Goal: Transaction & Acquisition: Purchase product/service

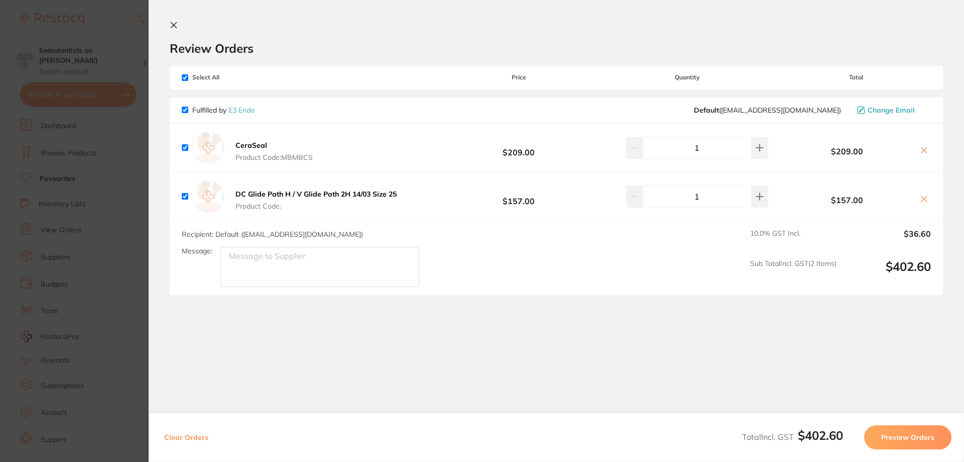
drag, startPoint x: 119, startPoint y: 178, endPoint x: 416, endPoint y: 83, distance: 311.8
click at [119, 178] on section "Update RRP Set your pre negotiated price for this item. Item Agreed RRP (excl. …" at bounding box center [482, 231] width 964 height 462
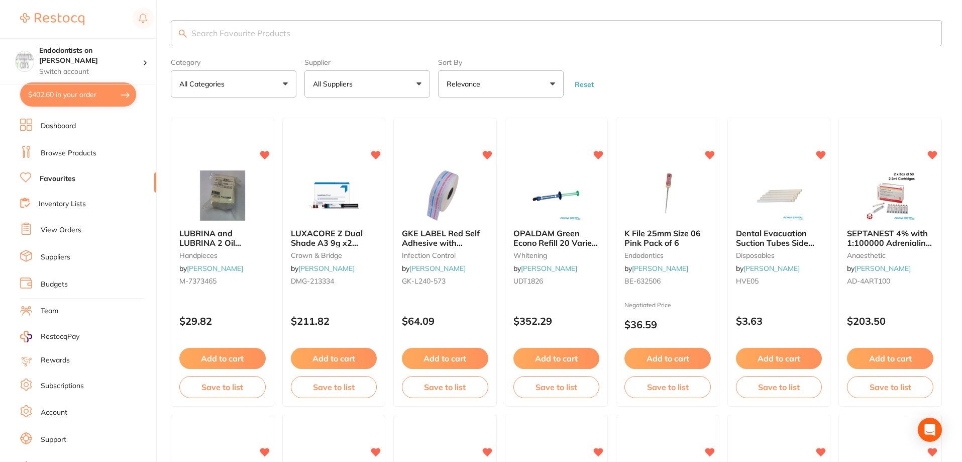
click at [420, 80] on button "All Suppliers" at bounding box center [367, 83] width 126 height 27
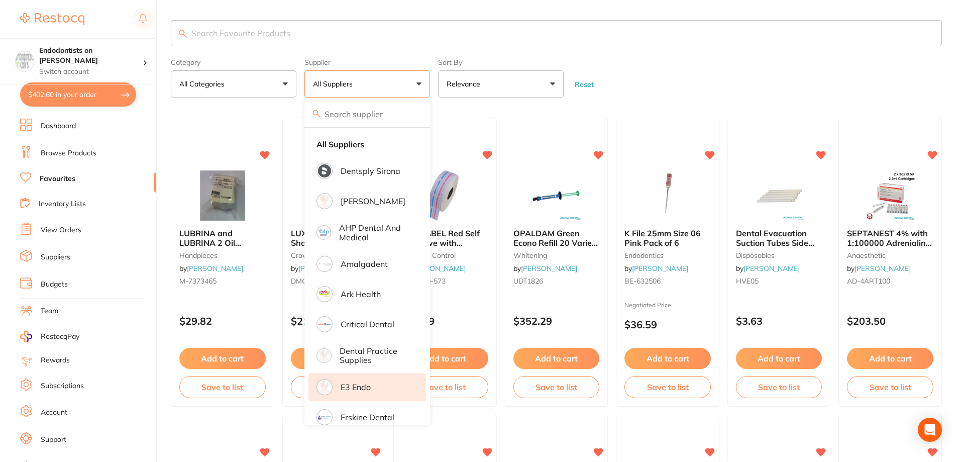
click at [357, 391] on p "E3 Endo" at bounding box center [356, 386] width 30 height 9
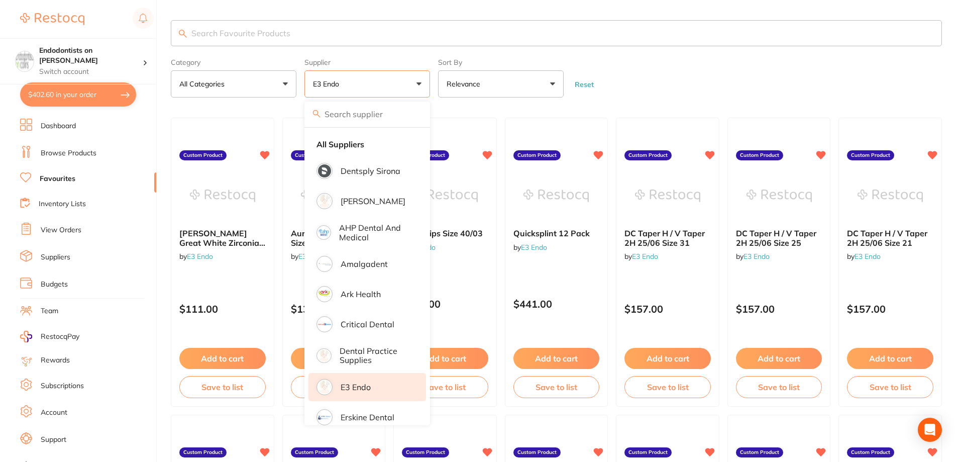
click at [228, 31] on input "search" at bounding box center [556, 33] width 771 height 26
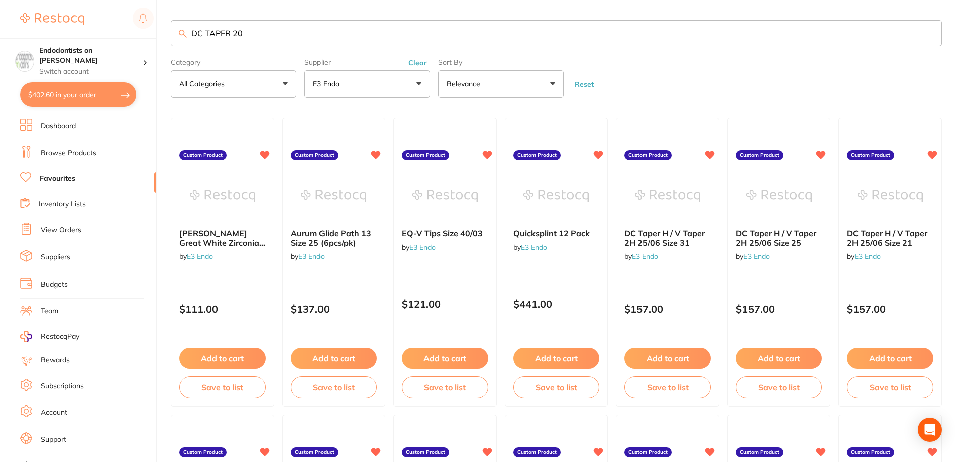
type input "DC TAPER 20"
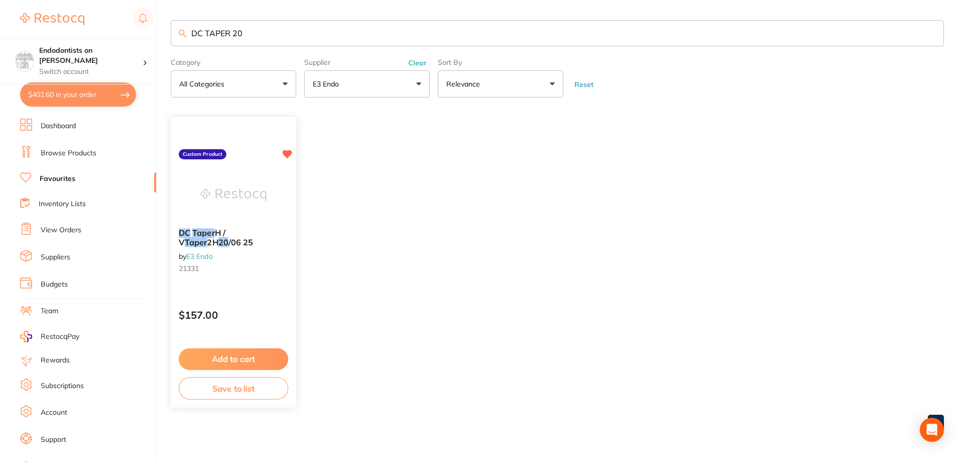
click at [242, 354] on button "Add to cart" at bounding box center [233, 359] width 109 height 22
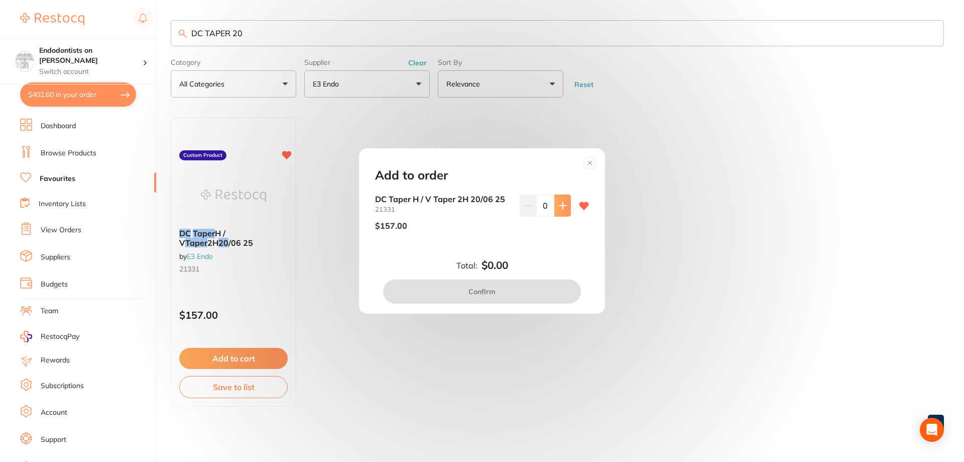
click at [561, 210] on button at bounding box center [562, 205] width 17 height 22
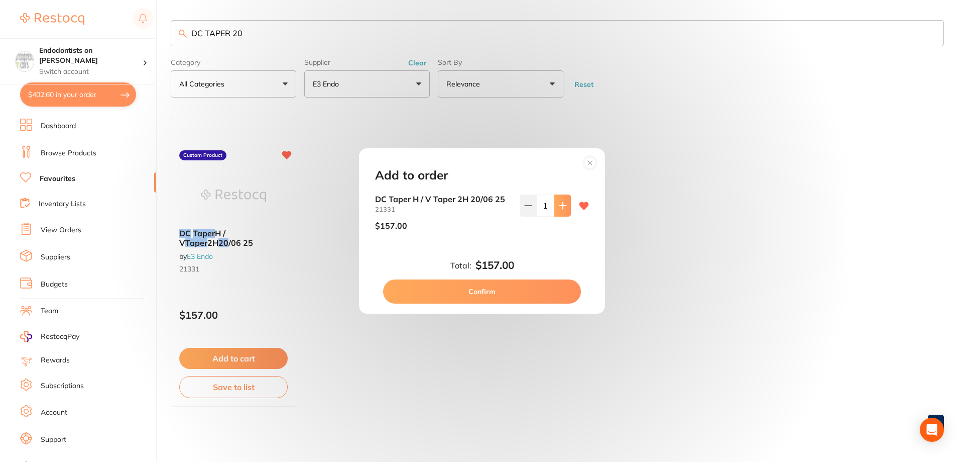
click at [561, 208] on icon at bounding box center [563, 205] width 8 height 8
type input "5"
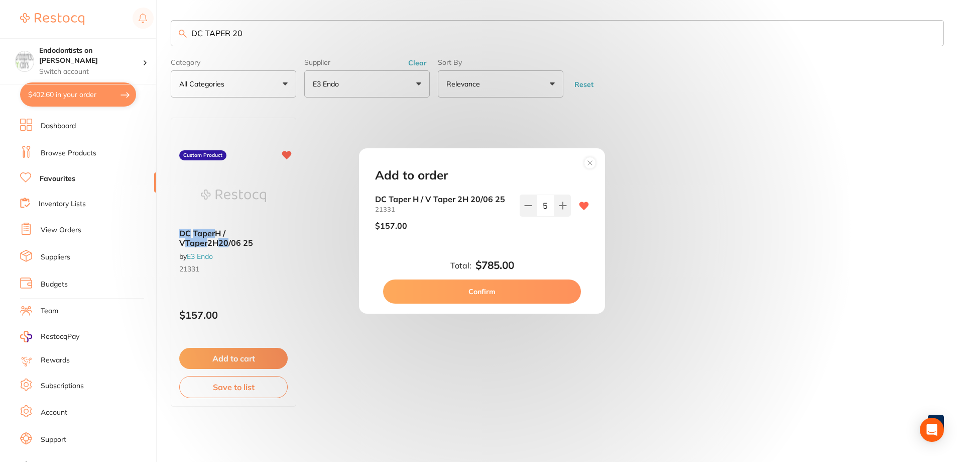
click at [529, 287] on button "Confirm" at bounding box center [482, 291] width 198 height 24
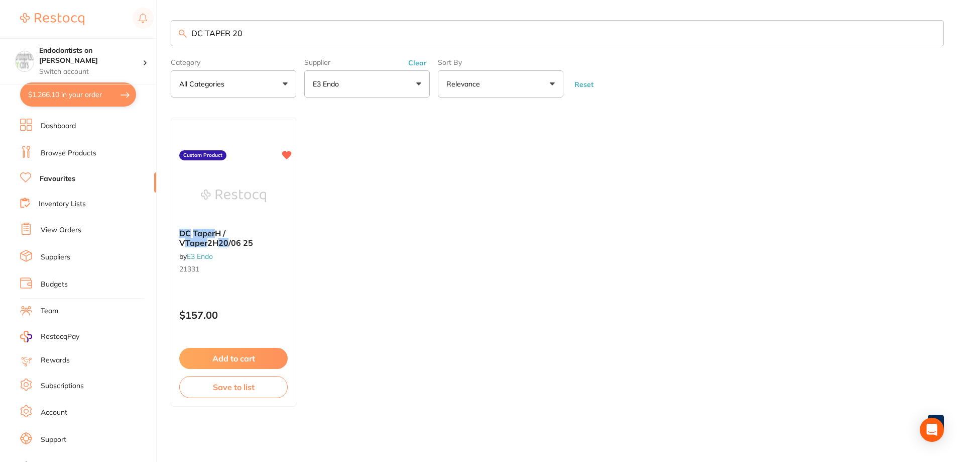
checkbox input "false"
click at [57, 94] on button "$1,266.10 in your order" at bounding box center [78, 94] width 116 height 24
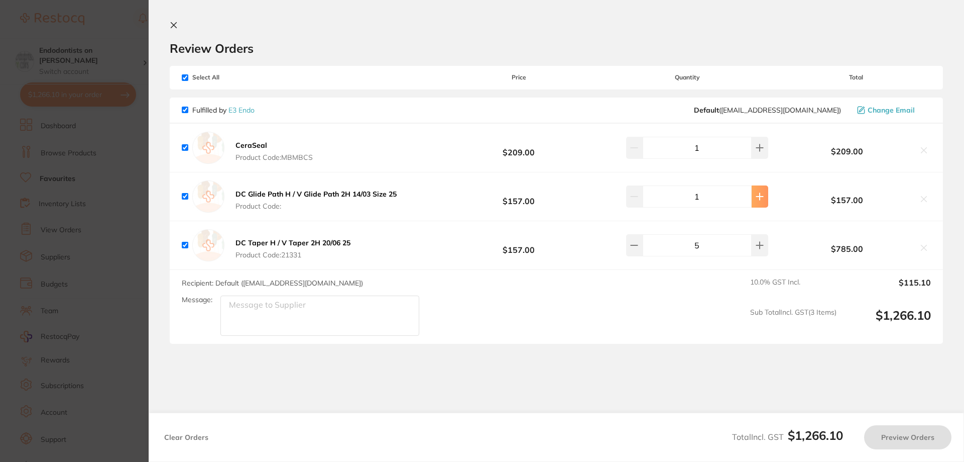
checkbox input "true"
click at [752, 201] on button at bounding box center [760, 196] width 17 height 22
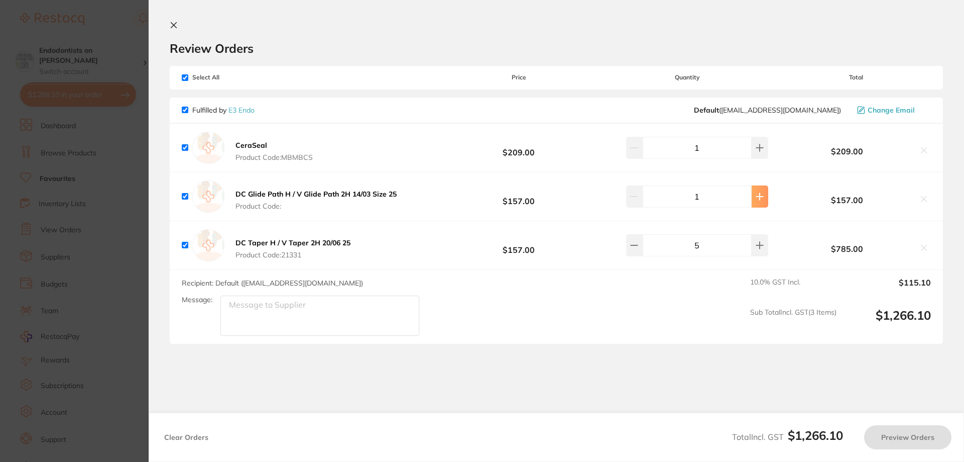
click at [756, 200] on icon at bounding box center [760, 196] width 8 height 8
click at [756, 194] on icon at bounding box center [760, 196] width 8 height 8
type input "5"
click at [527, 377] on section "Review Orders Your orders are being processed and we will notify you once we ha…" at bounding box center [557, 231] width 816 height 462
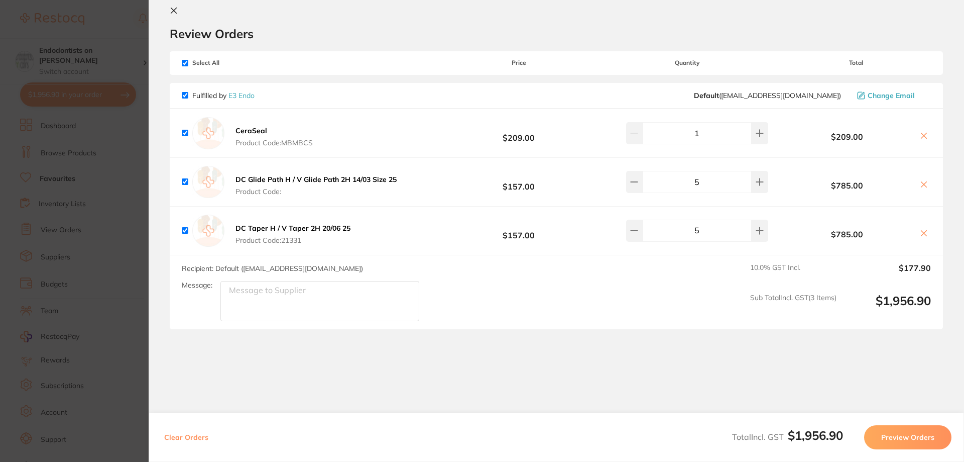
scroll to position [0, 0]
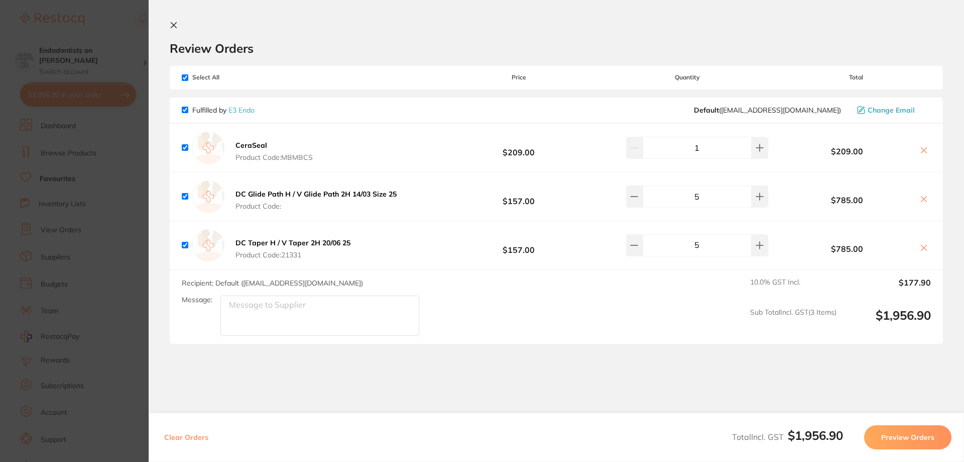
click at [922, 435] on button "Preview Orders" at bounding box center [907, 437] width 87 height 24
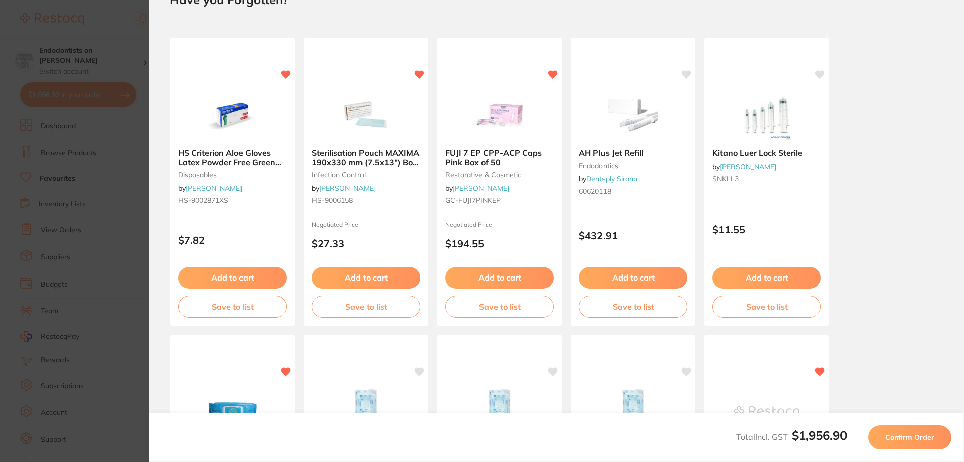
scroll to position [50, 0]
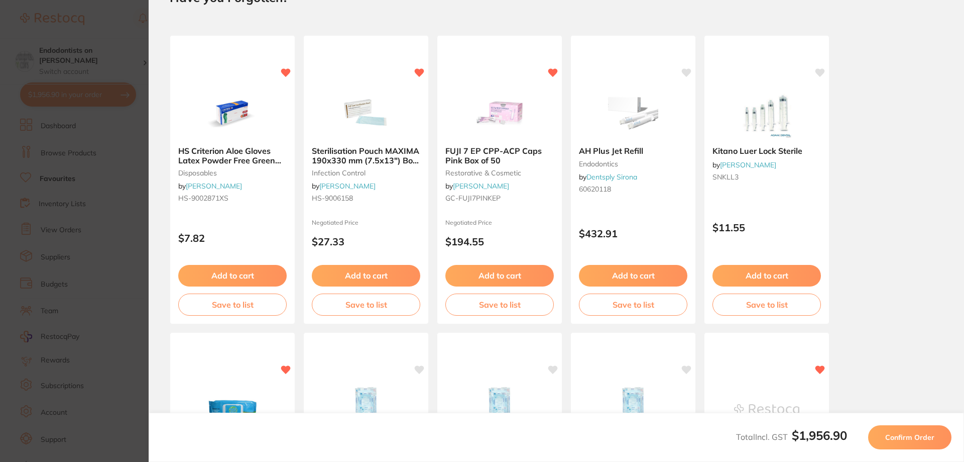
click at [913, 441] on span "Confirm Order" at bounding box center [909, 436] width 49 height 9
click at [912, 431] on button "Confirm Order" at bounding box center [909, 437] width 83 height 24
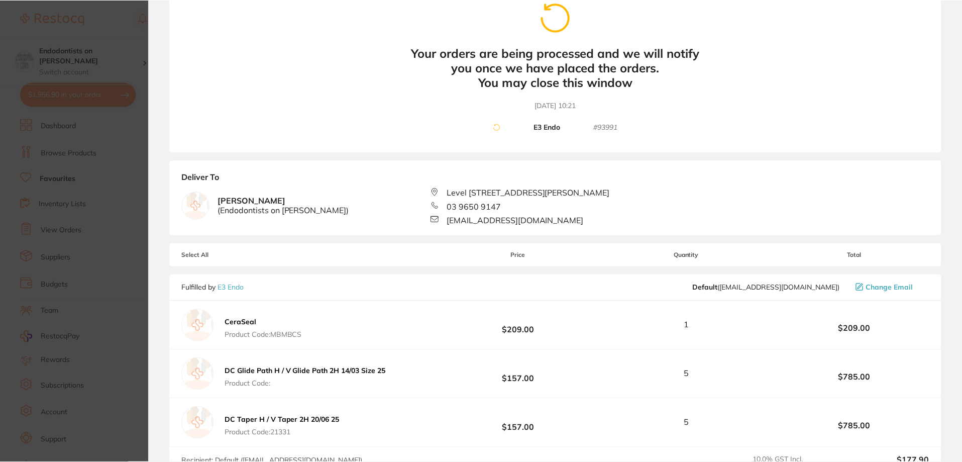
scroll to position [0, 0]
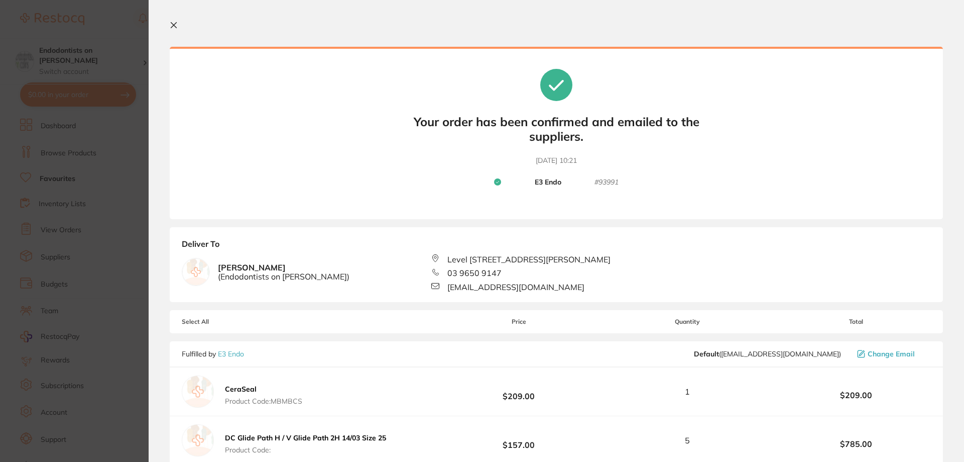
click at [173, 26] on icon at bounding box center [174, 26] width 6 height 6
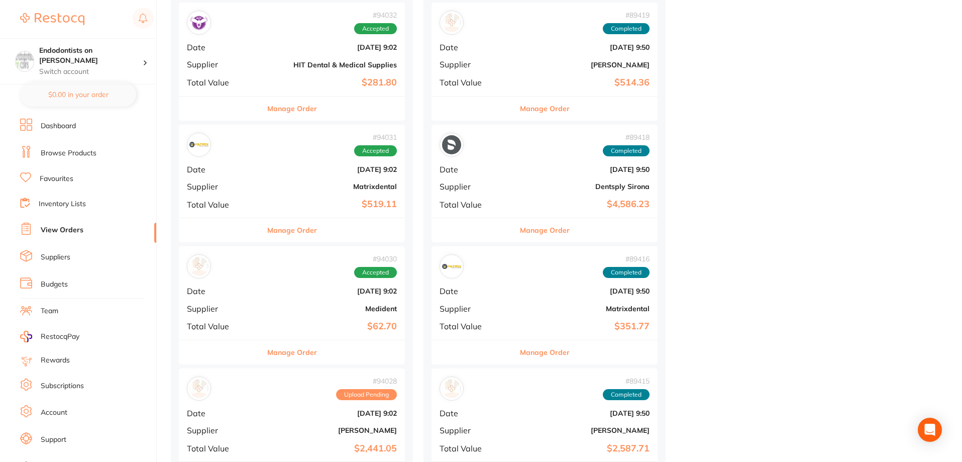
scroll to position [1306, 0]
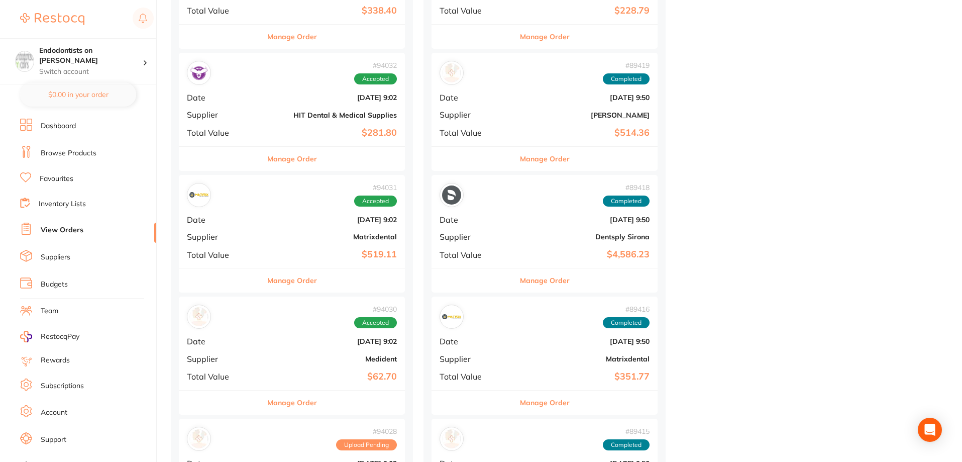
click at [62, 155] on link "Browse Products" at bounding box center [69, 153] width 56 height 10
